Goal: Task Accomplishment & Management: Use online tool/utility

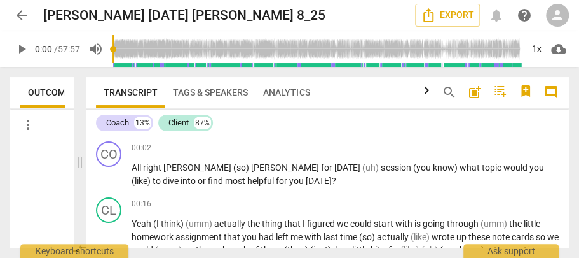
drag, startPoint x: 290, startPoint y: 162, endPoint x: 80, endPoint y: 152, distance: 210.1
click at [80, 152] on span at bounding box center [80, 162] width 8 height 191
click at [557, 48] on span "cloud_download" at bounding box center [558, 48] width 15 height 15
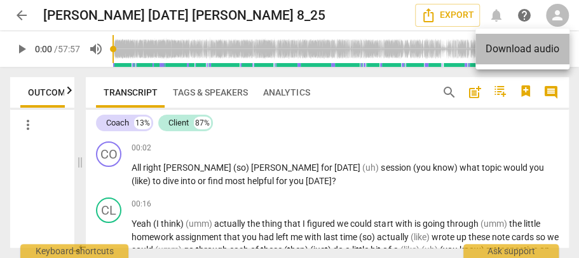
click at [506, 47] on li "Download audio" at bounding box center [523, 49] width 94 height 31
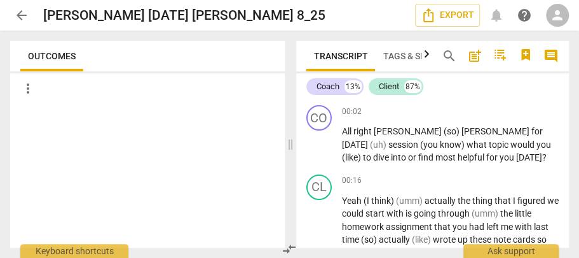
click at [516, 152] on span "[DATE]" at bounding box center [529, 157] width 26 height 10
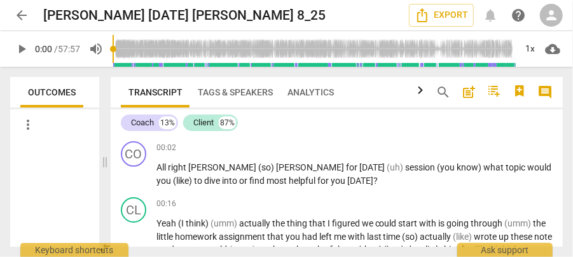
drag, startPoint x: 286, startPoint y: 167, endPoint x: 104, endPoint y: 163, distance: 182.6
click at [104, 163] on span at bounding box center [105, 162] width 8 height 190
click at [555, 52] on span "cloud_download" at bounding box center [552, 48] width 15 height 15
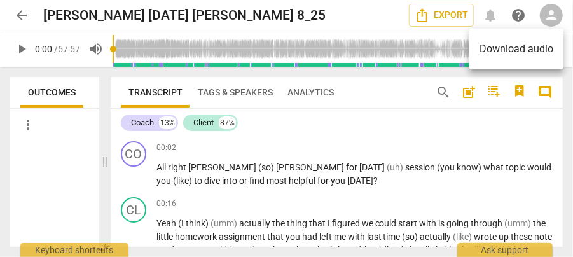
click at [363, 13] on div at bounding box center [286, 128] width 573 height 257
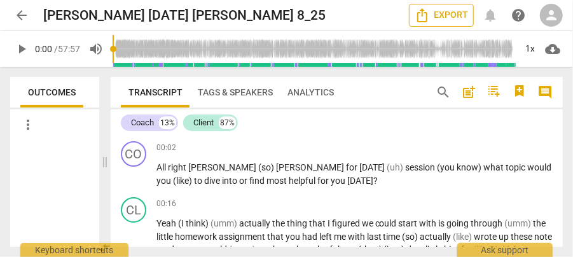
click at [445, 14] on span "Export" at bounding box center [441, 15] width 53 height 15
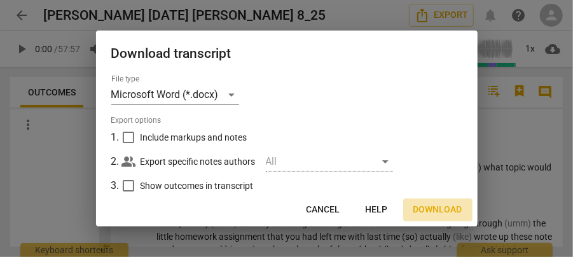
click at [433, 211] on span "Download" at bounding box center [437, 210] width 49 height 13
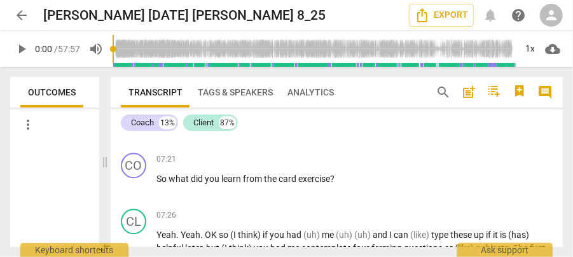
scroll to position [1441, 0]
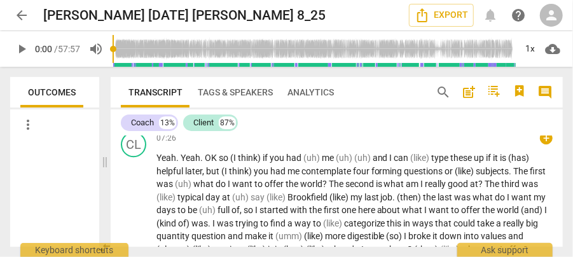
click at [317, 196] on span "Brookfield" at bounding box center [308, 197] width 42 height 10
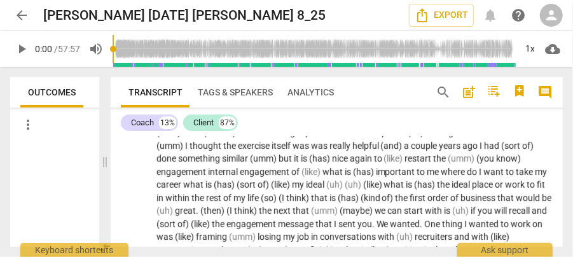
scroll to position [0, 0]
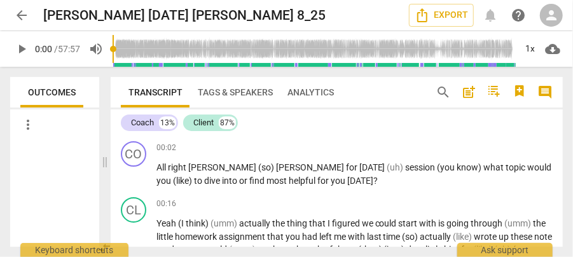
drag, startPoint x: 563, startPoint y: 141, endPoint x: 560, endPoint y: 123, distance: 17.5
click at [560, 123] on div "Transcript Tags & Speakers Analytics search post_add comment Coach 13% Client 8…" at bounding box center [339, 162] width 467 height 190
click at [205, 164] on span "[PERSON_NAME]" at bounding box center [223, 167] width 70 height 10
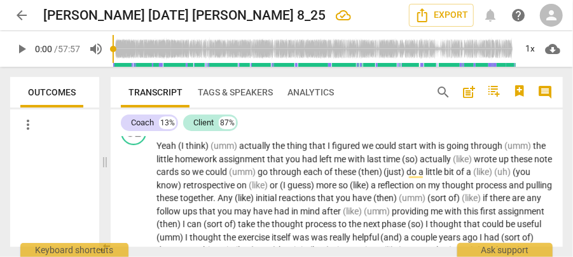
scroll to position [63, 0]
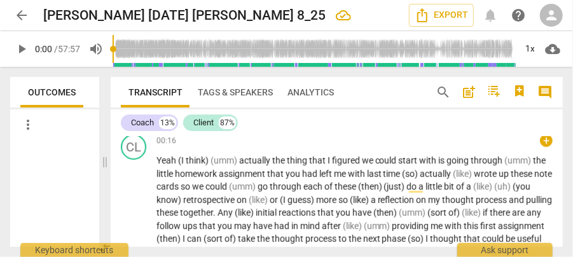
click at [160, 156] on span "Yeah" at bounding box center [167, 160] width 22 height 10
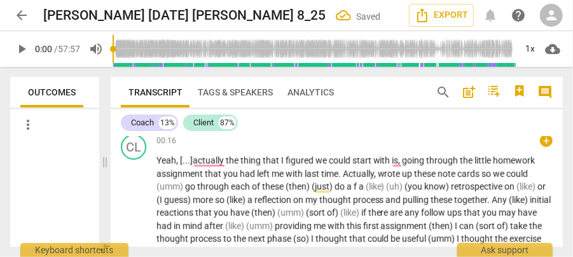
click at [156, 185] on span "(umm)" at bounding box center [170, 186] width 29 height 10
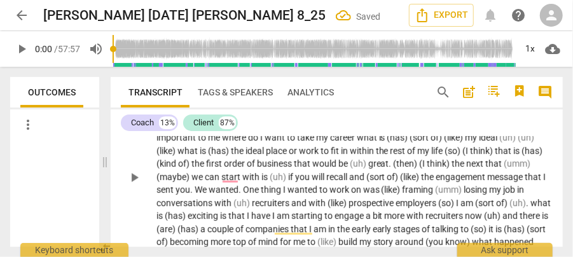
scroll to position [148, 0]
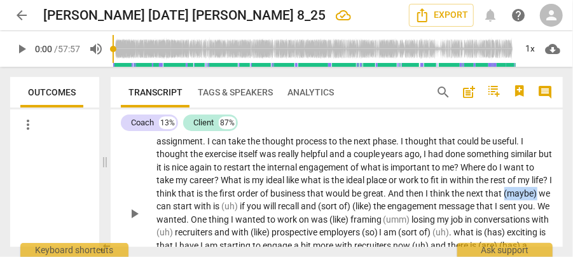
drag, startPoint x: 156, startPoint y: 205, endPoint x: 188, endPoint y: 205, distance: 31.8
click at [504, 198] on span "(maybe)" at bounding box center [521, 193] width 35 height 10
copy span "(maybe)"
click at [443, 89] on span "search" at bounding box center [443, 92] width 15 height 15
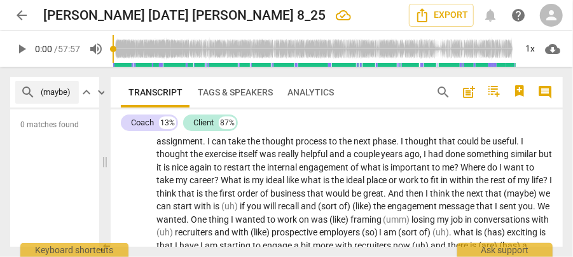
scroll to position [0, 17]
type input "(maybe)"
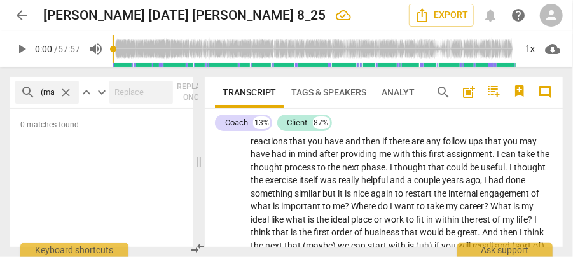
drag, startPoint x: 104, startPoint y: 164, endPoint x: 198, endPoint y: 176, distance: 94.8
click at [198, 176] on span at bounding box center [199, 162] width 8 height 190
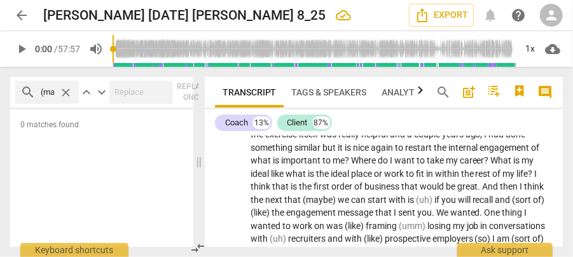
click at [46, 94] on input "(maybe)" at bounding box center [47, 92] width 13 height 20
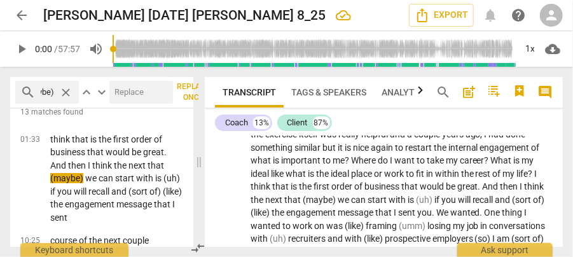
scroll to position [0, 0]
click at [116, 92] on input "text" at bounding box center [138, 92] width 59 height 20
paste input "(maybe)"
click at [116, 92] on input "(maybe)" at bounding box center [128, 92] width 39 height 20
paste input "(maybe)"
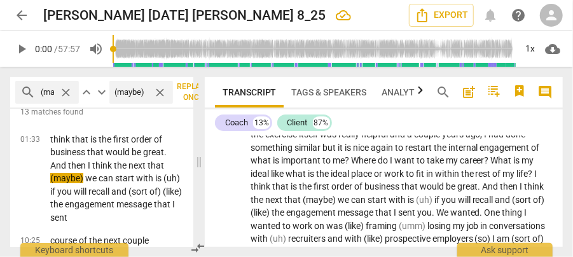
paste input "—"
click at [139, 92] on input "(maybe)—" at bounding box center [128, 92] width 39 height 20
click at [116, 92] on input "(maybe—" at bounding box center [128, 92] width 39 height 20
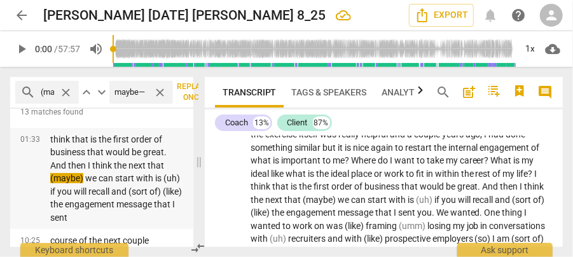
paste input "—"
type input "—maybe—"
drag, startPoint x: 198, startPoint y: 164, endPoint x: 243, endPoint y: 164, distance: 44.5
click at [203, 164] on span at bounding box center [199, 162] width 8 height 190
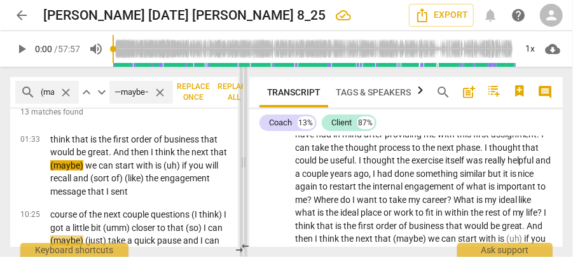
scroll to position [233, 0]
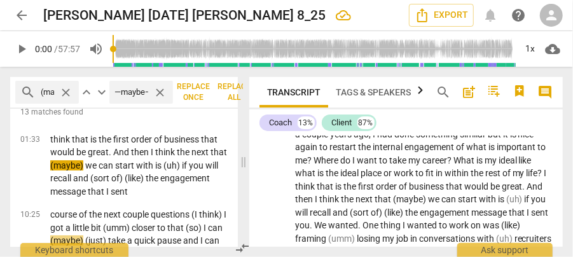
click at [230, 90] on span "Replace all" at bounding box center [234, 92] width 31 height 22
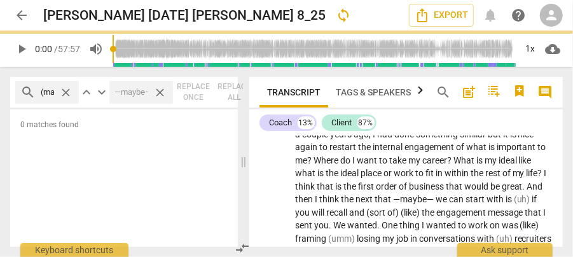
scroll to position [0, 0]
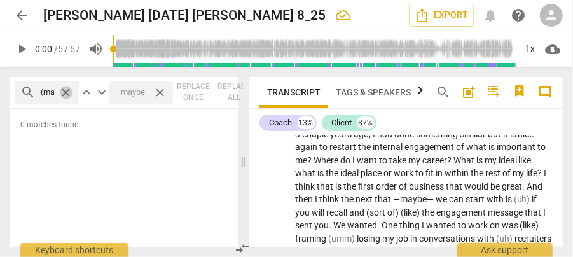
click at [64, 91] on span "close" at bounding box center [65, 92] width 13 height 13
click at [41, 93] on input "text" at bounding box center [57, 92] width 33 height 20
click at [42, 89] on input "9uh)" at bounding box center [47, 92] width 13 height 20
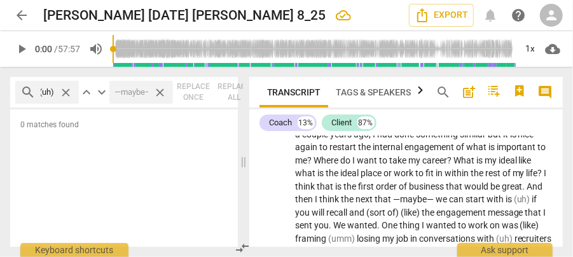
type input "(uh)"
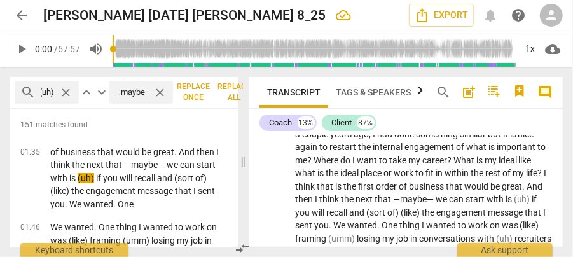
scroll to position [0, 0]
drag, startPoint x: 151, startPoint y: 89, endPoint x: 118, endPoint y: 95, distance: 34.2
click at [118, 95] on div "—maybe— close" at bounding box center [141, 92] width 64 height 23
drag, startPoint x: 116, startPoint y: 89, endPoint x: 151, endPoint y: 88, distance: 35.6
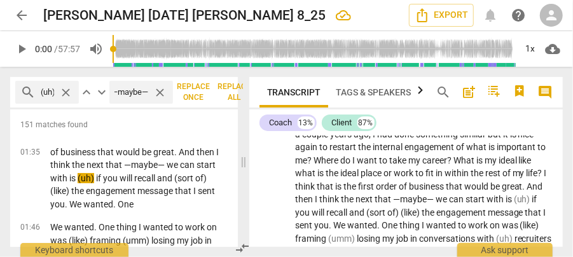
click at [151, 88] on div "—maybe— close" at bounding box center [141, 92] width 64 height 23
click at [232, 88] on span "Replace all" at bounding box center [234, 92] width 31 height 22
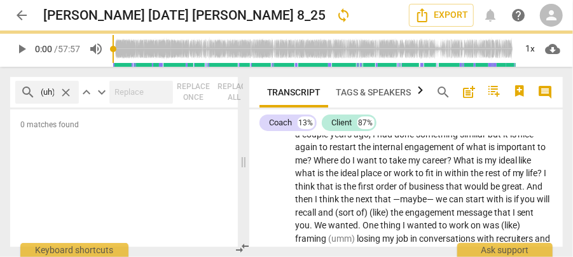
scroll to position [226, 0]
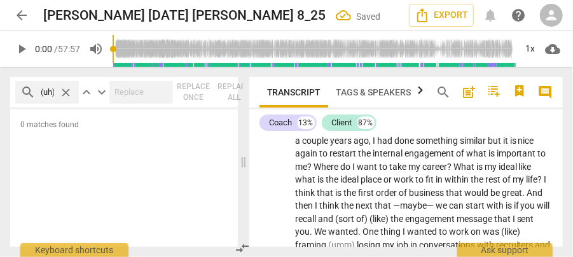
click at [53, 92] on input "(uh)" at bounding box center [47, 92] width 13 height 20
type input "(umm)"
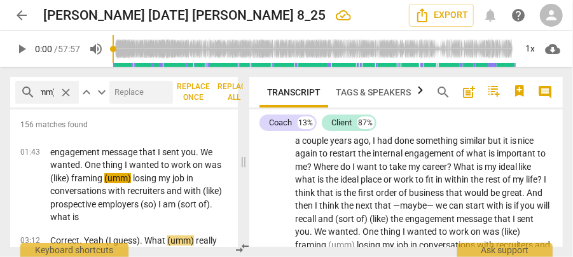
scroll to position [6, 0]
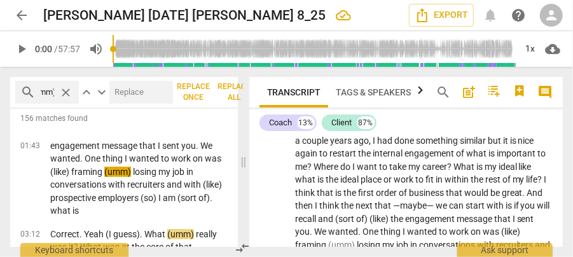
click at [230, 88] on span "Replace all" at bounding box center [234, 92] width 31 height 22
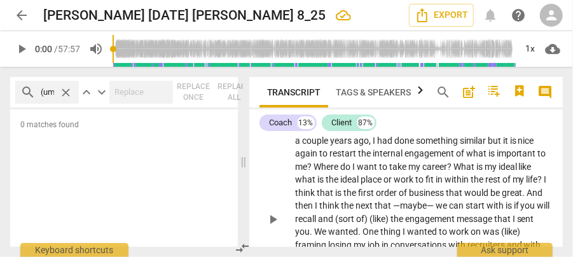
scroll to position [311, 0]
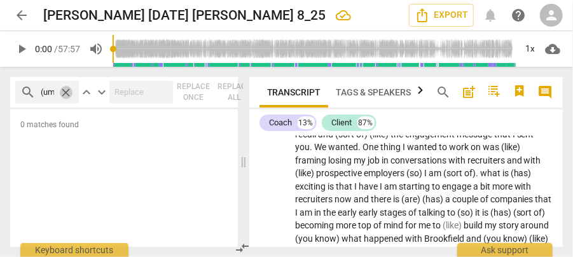
click at [65, 91] on span "close" at bounding box center [65, 92] width 13 height 13
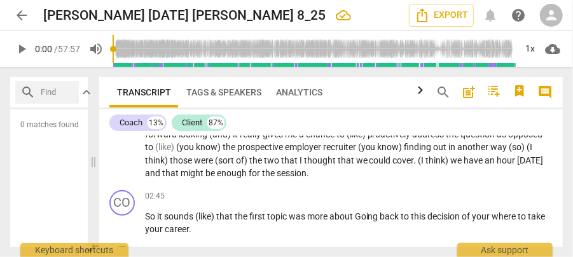
drag, startPoint x: 243, startPoint y: 161, endPoint x: 93, endPoint y: 156, distance: 150.2
click at [93, 156] on span at bounding box center [94, 162] width 8 height 190
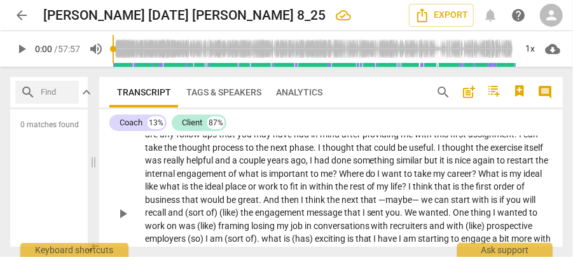
scroll to position [14, 0]
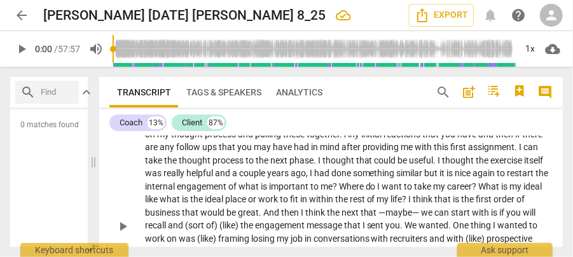
scroll to position [184, 0]
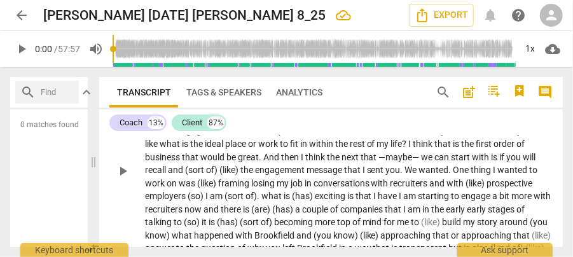
click at [379, 154] on span "that" at bounding box center [370, 157] width 18 height 10
